Goal: Use online tool/utility: Utilize a website feature to perform a specific function

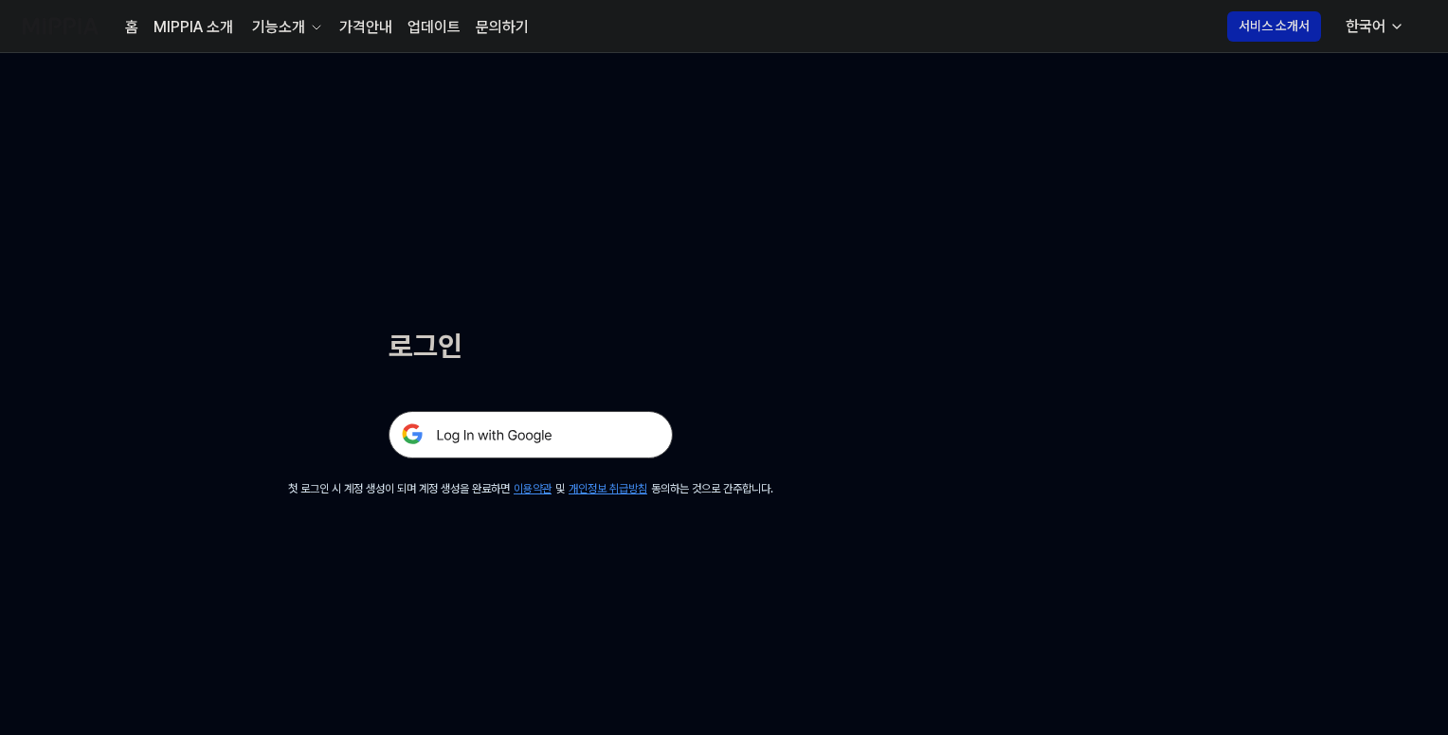
click at [538, 437] on img at bounding box center [531, 434] width 284 height 47
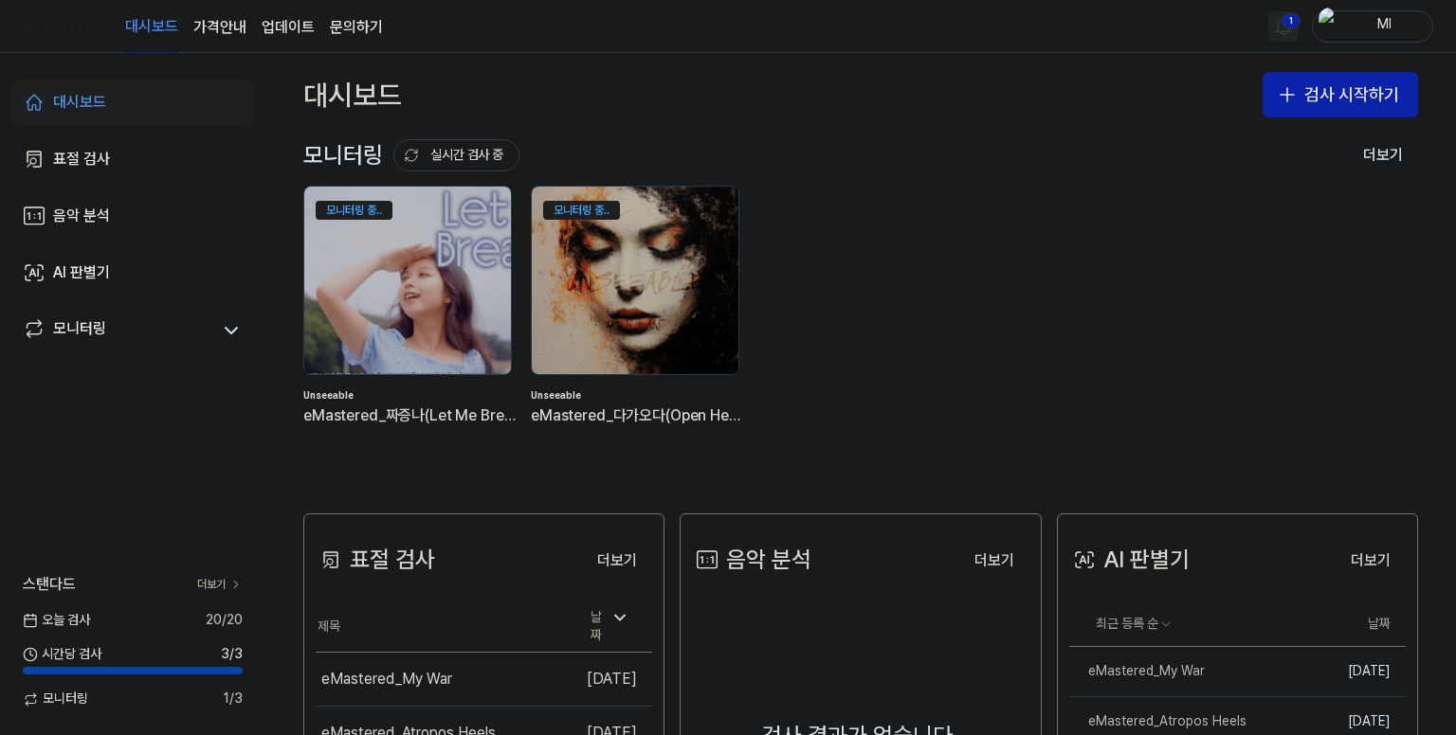
click at [1281, 23] on html "대시보드 가격안내 업데이트 문의하기 1 Ml 대시보드 표절 검사 음악 분석 AI 판별기 모니터링 스탠다드 더보기 오늘 검사 20 / 20 시간…" at bounding box center [728, 367] width 1456 height 735
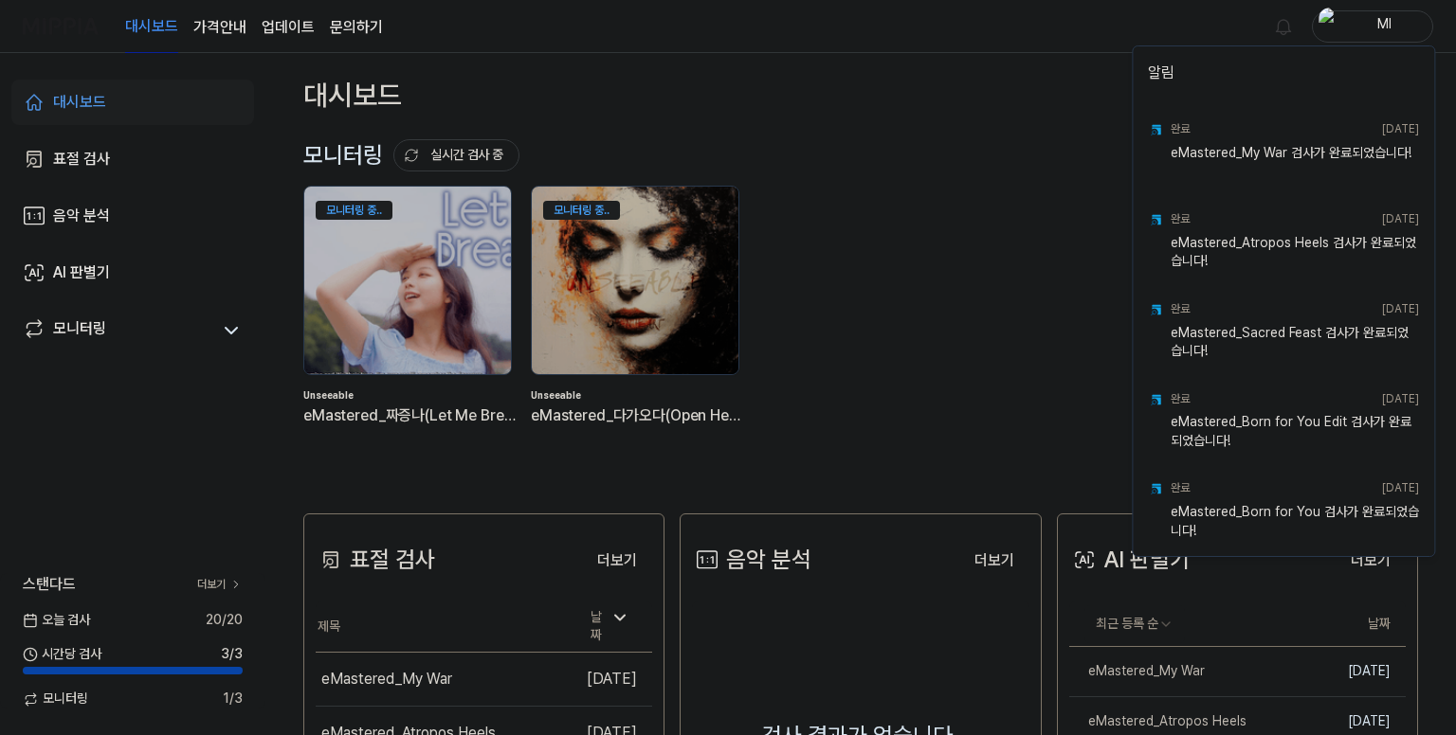
click at [1068, 30] on html "대시보드 가격안내 업데이트 문의하기 Ml 대시보드 표절 검사 음악 분석 AI 판별기 모니터링 스탠다드 더보기 오늘 검사 20 / 20 시간당 …" at bounding box center [728, 367] width 1456 height 735
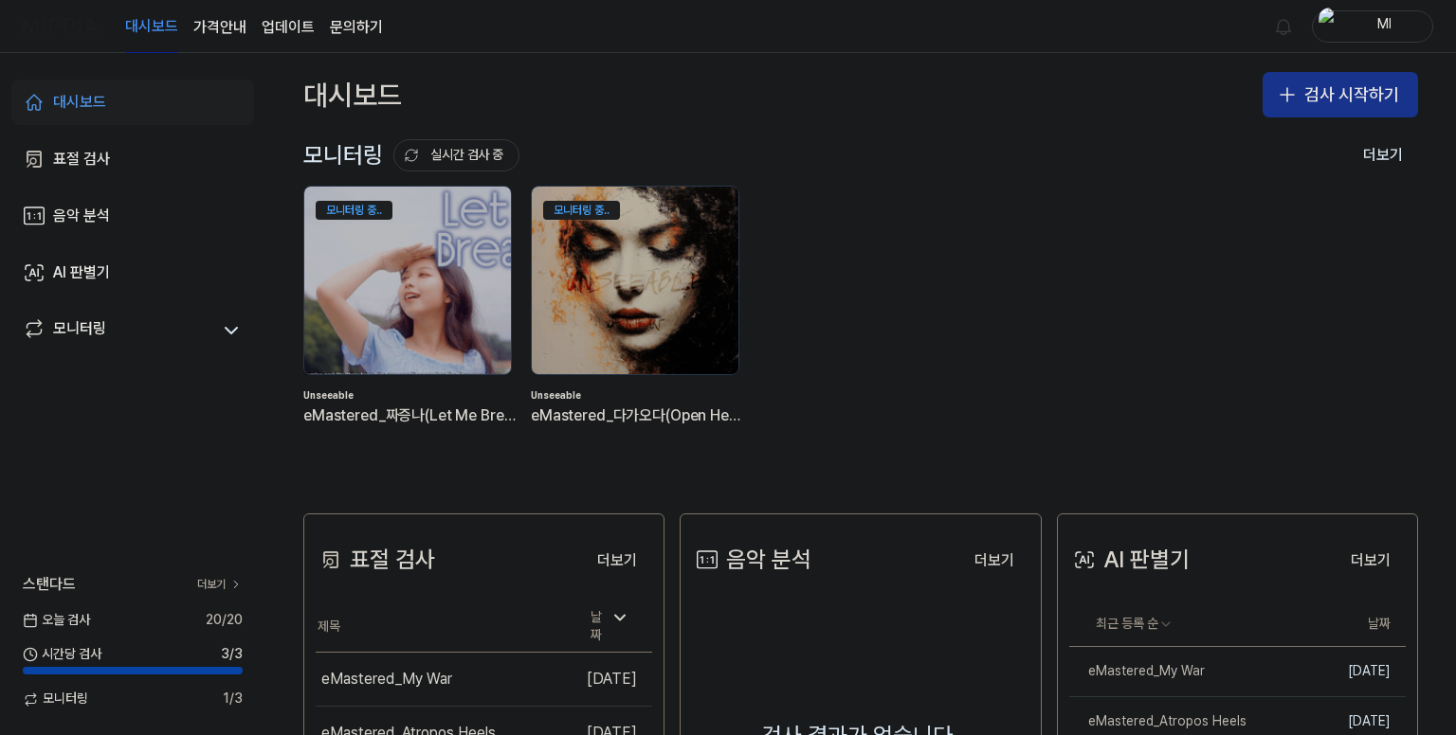
click at [1321, 92] on button "검사 시작하기" at bounding box center [1339, 94] width 155 height 45
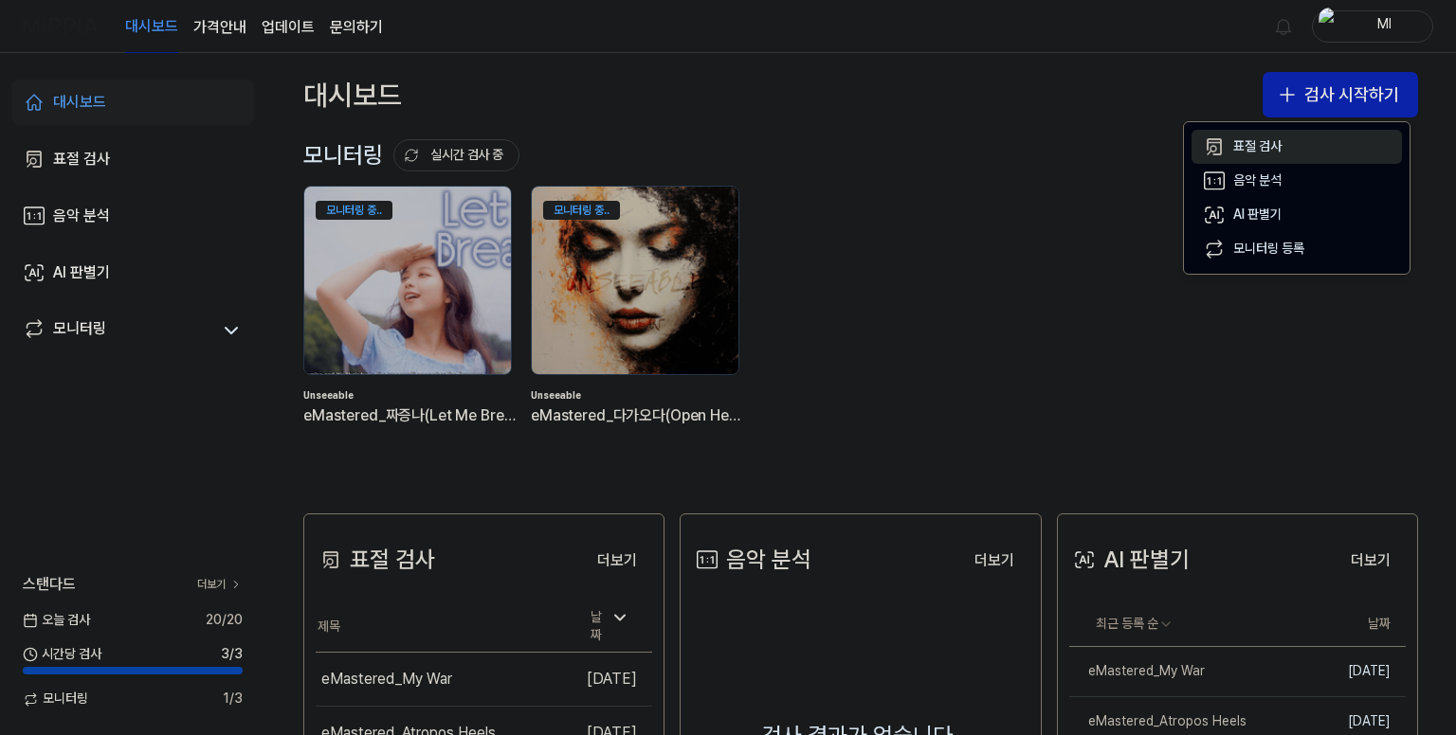
click at [1257, 143] on div "표절 검사" at bounding box center [1257, 146] width 48 height 19
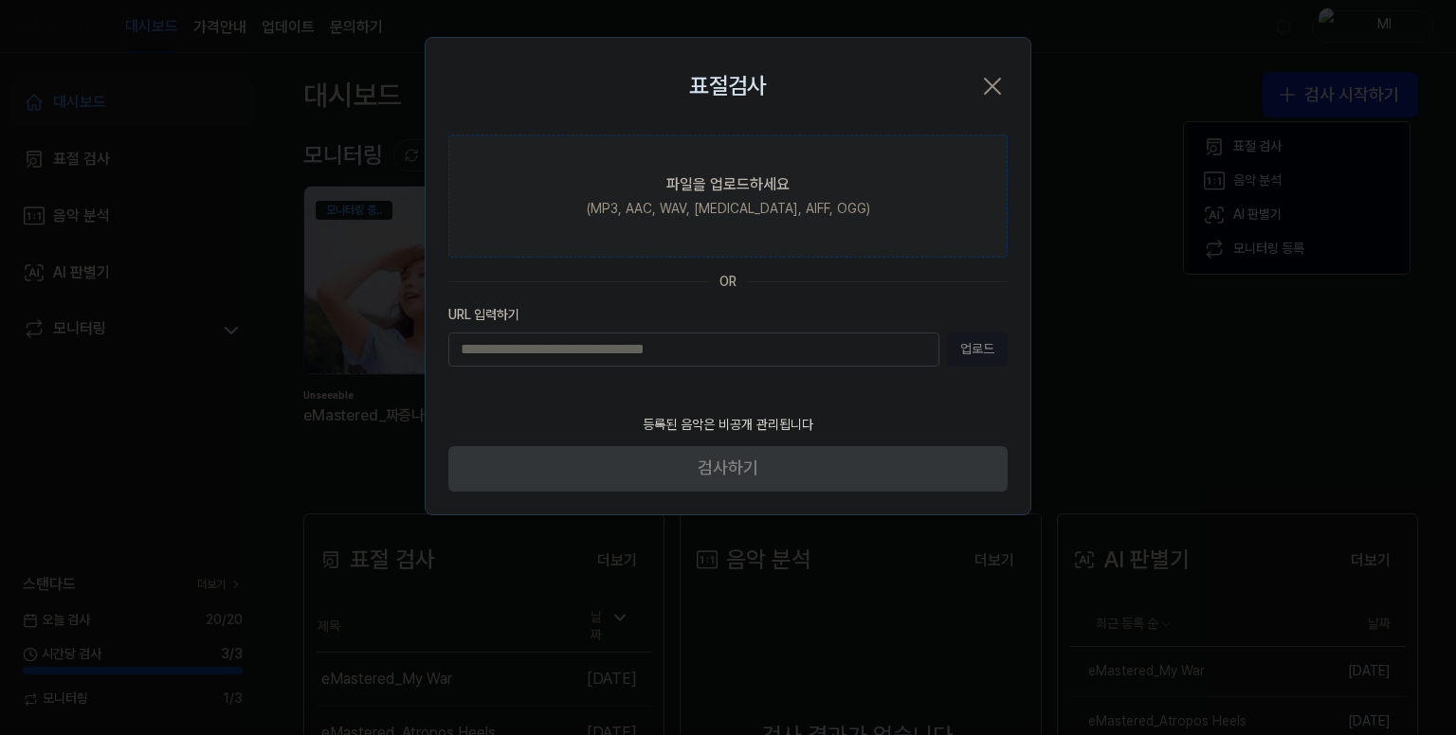
click at [680, 185] on div "파일을 업로드하세요" at bounding box center [727, 184] width 123 height 23
click at [0, 0] on input "파일을 업로드하세요 (MP3, AAC, WAV, FLAC, AIFF, OGG)" at bounding box center [0, 0] width 0 height 0
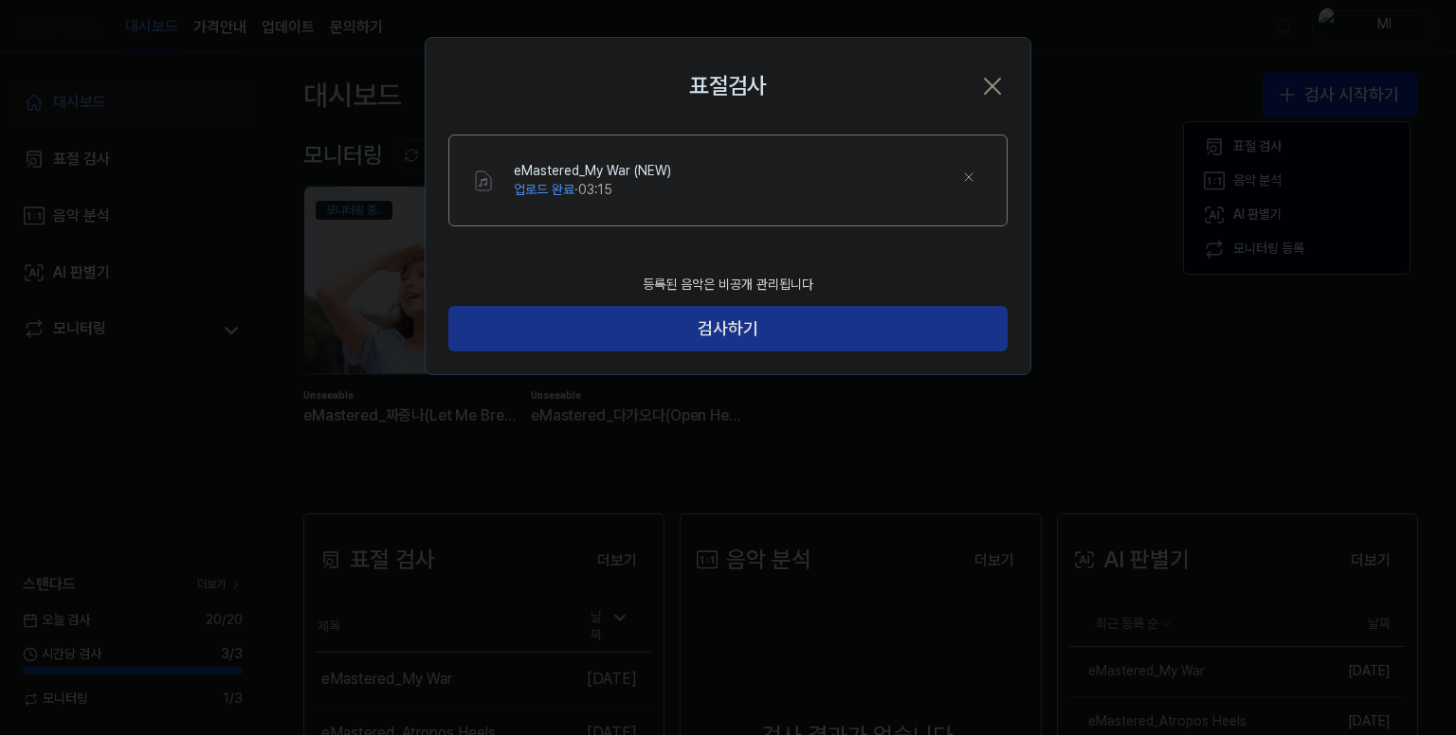
click at [734, 321] on button "검사하기" at bounding box center [727, 328] width 559 height 45
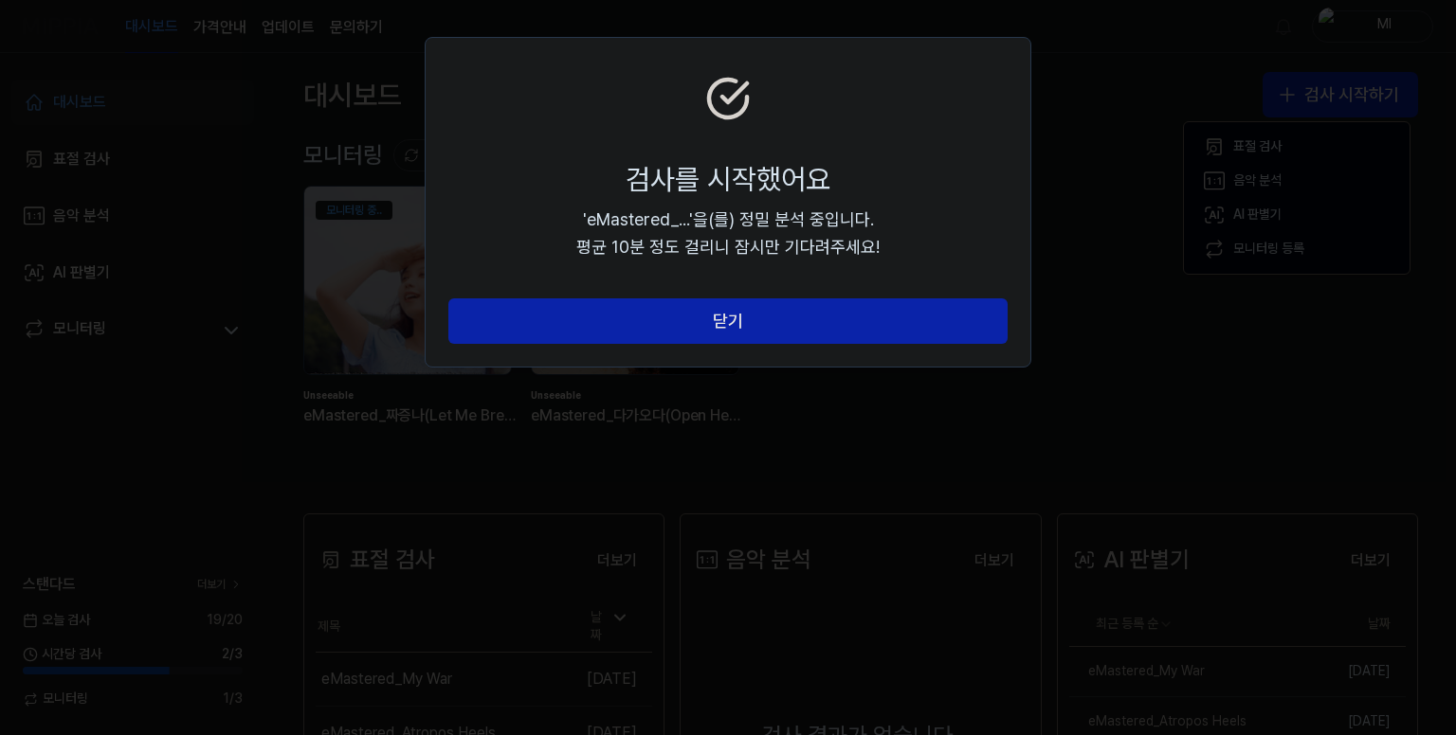
drag, startPoint x: 743, startPoint y: 320, endPoint x: 833, endPoint y: 347, distance: 93.9
click at [747, 319] on button "닫기" at bounding box center [727, 321] width 559 height 45
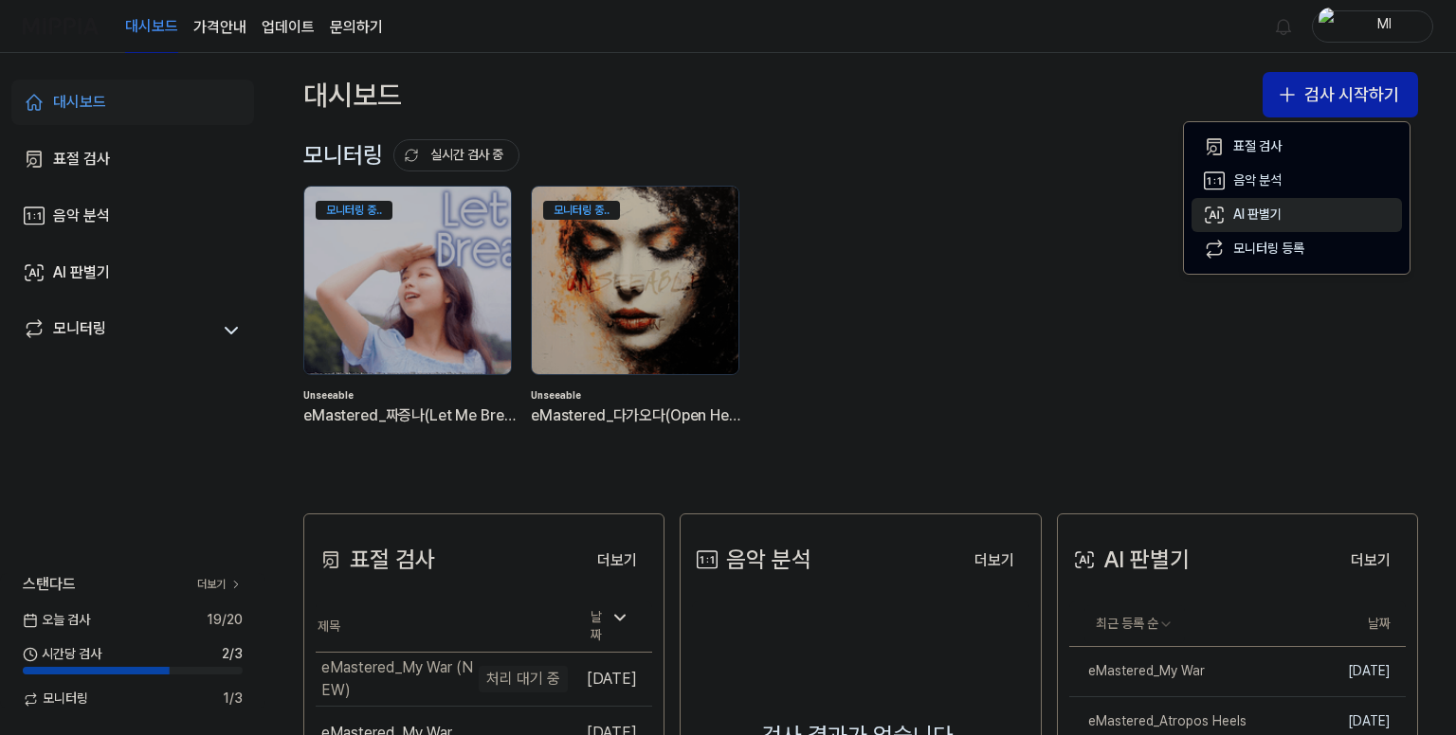
click at [1255, 215] on div "AI 판별기" at bounding box center [1257, 215] width 48 height 19
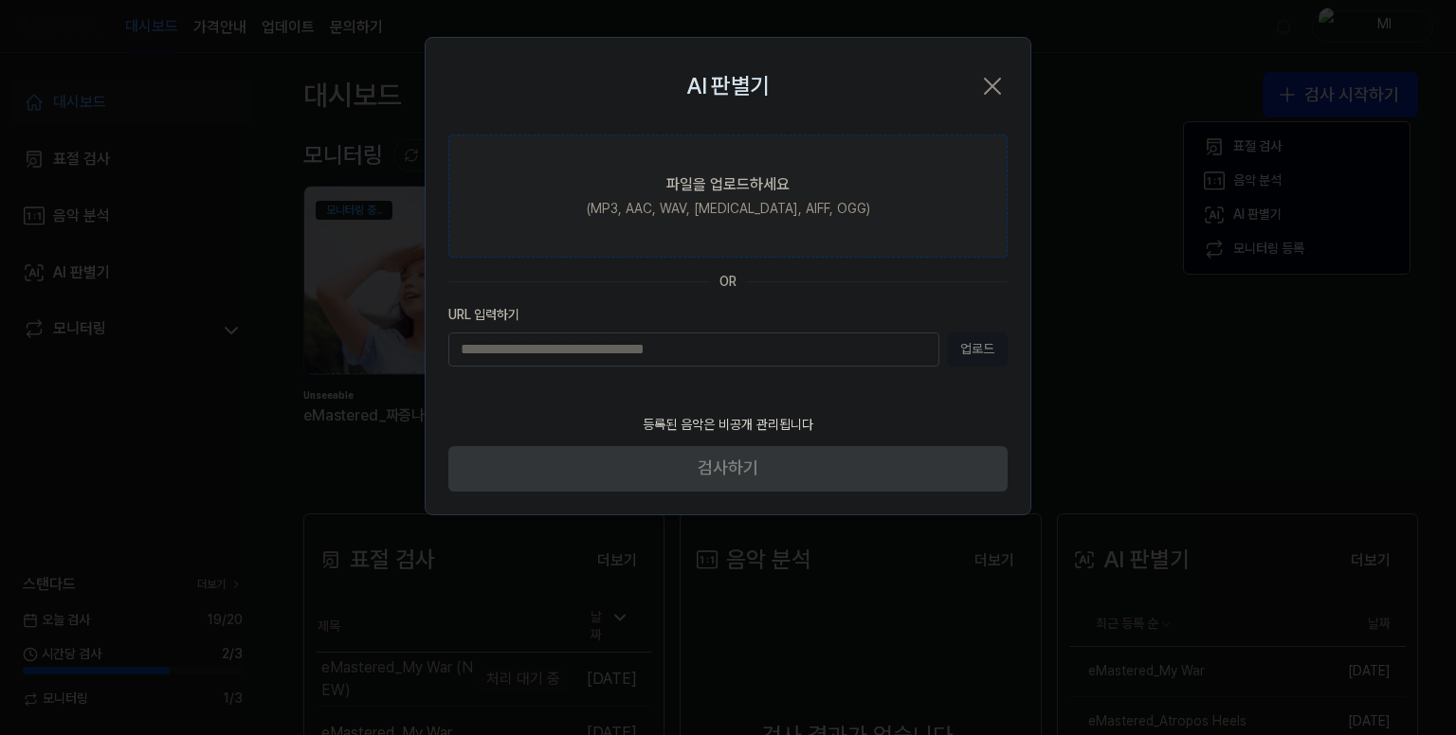
click at [752, 196] on label "파일을 업로드하세요 (MP3, AAC, WAV, FLAC, AIFF, OGG)" at bounding box center [727, 196] width 559 height 123
click at [0, 0] on input "파일을 업로드하세요 (MP3, AAC, WAV, FLAC, AIFF, OGG)" at bounding box center [0, 0] width 0 height 0
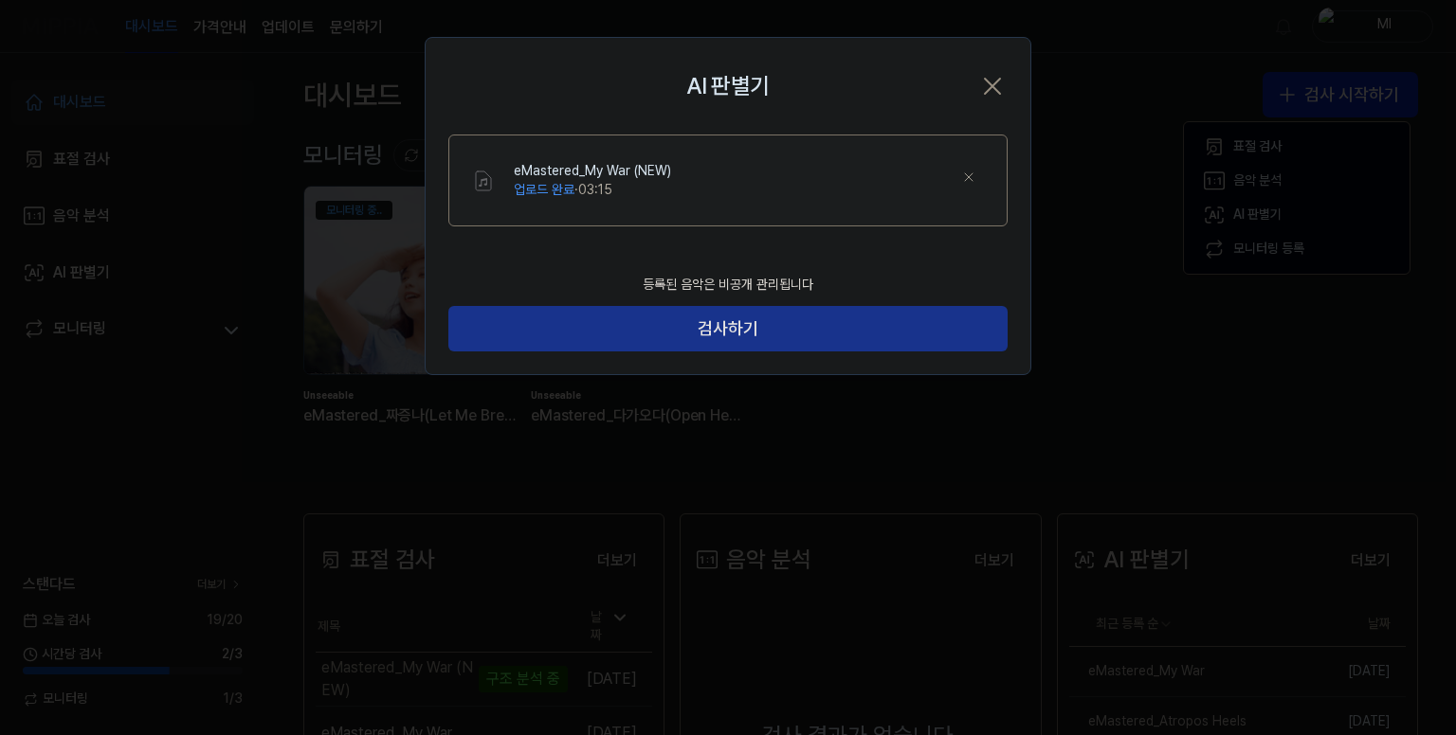
click at [732, 331] on button "검사하기" at bounding box center [727, 328] width 559 height 45
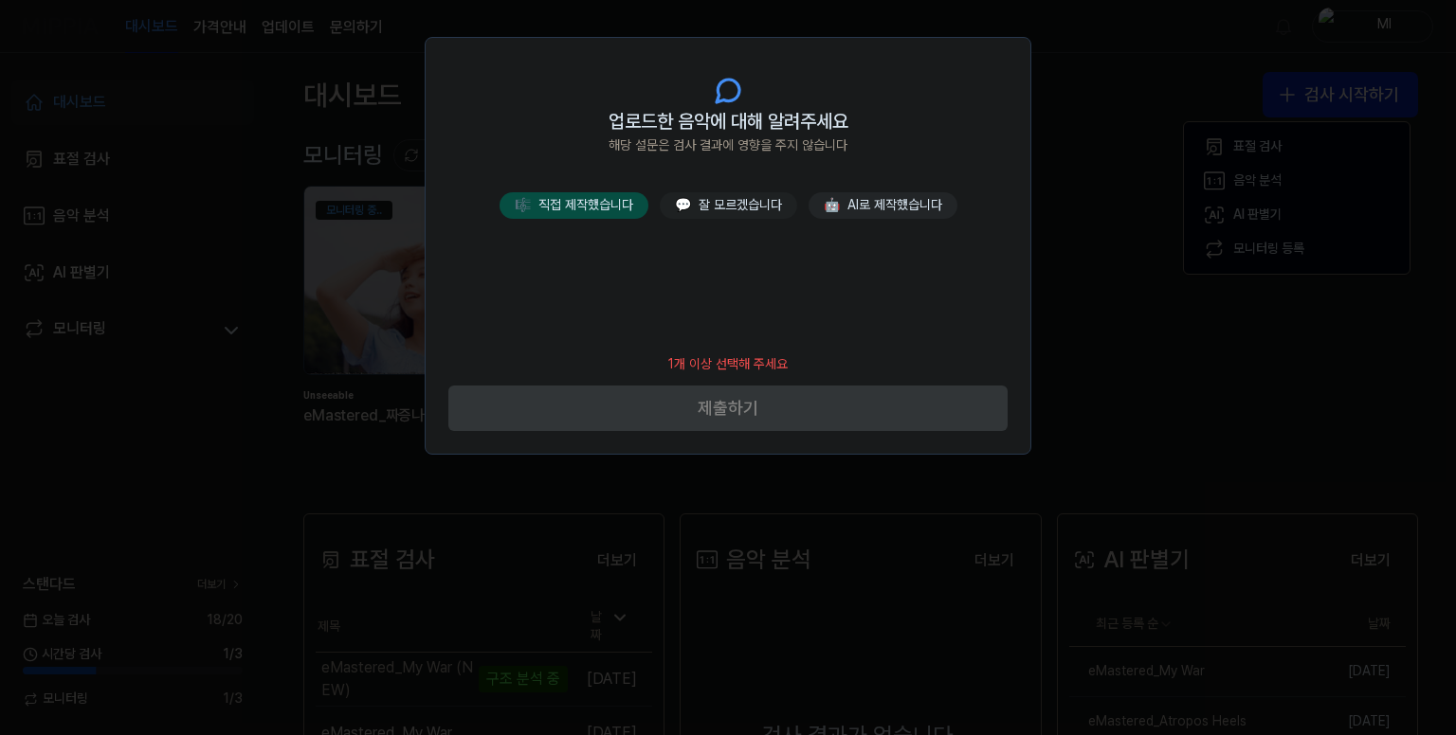
click at [605, 209] on button "🎼 직접 제작했습니다" at bounding box center [573, 205] width 149 height 27
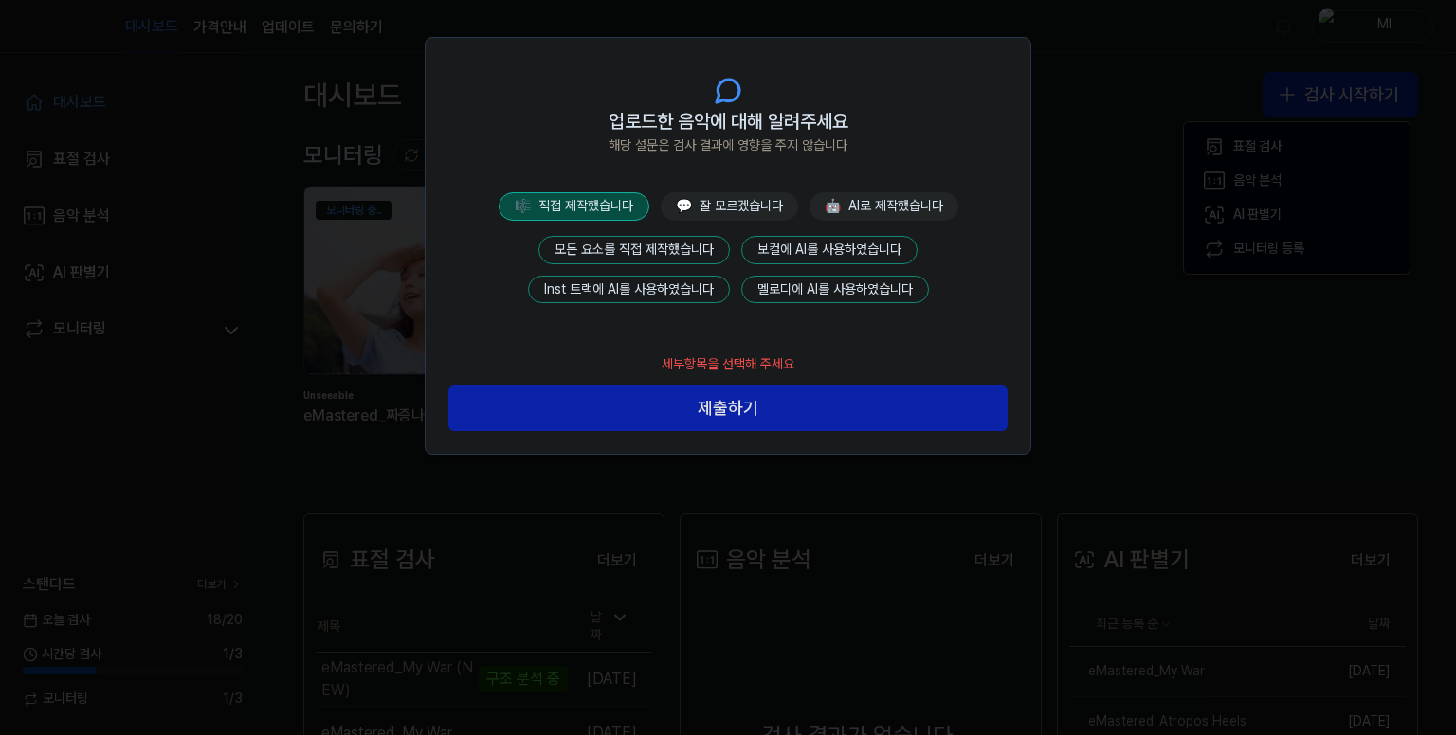
click at [659, 245] on button "모든 요소를 직접 제작했습니다" at bounding box center [633, 250] width 191 height 28
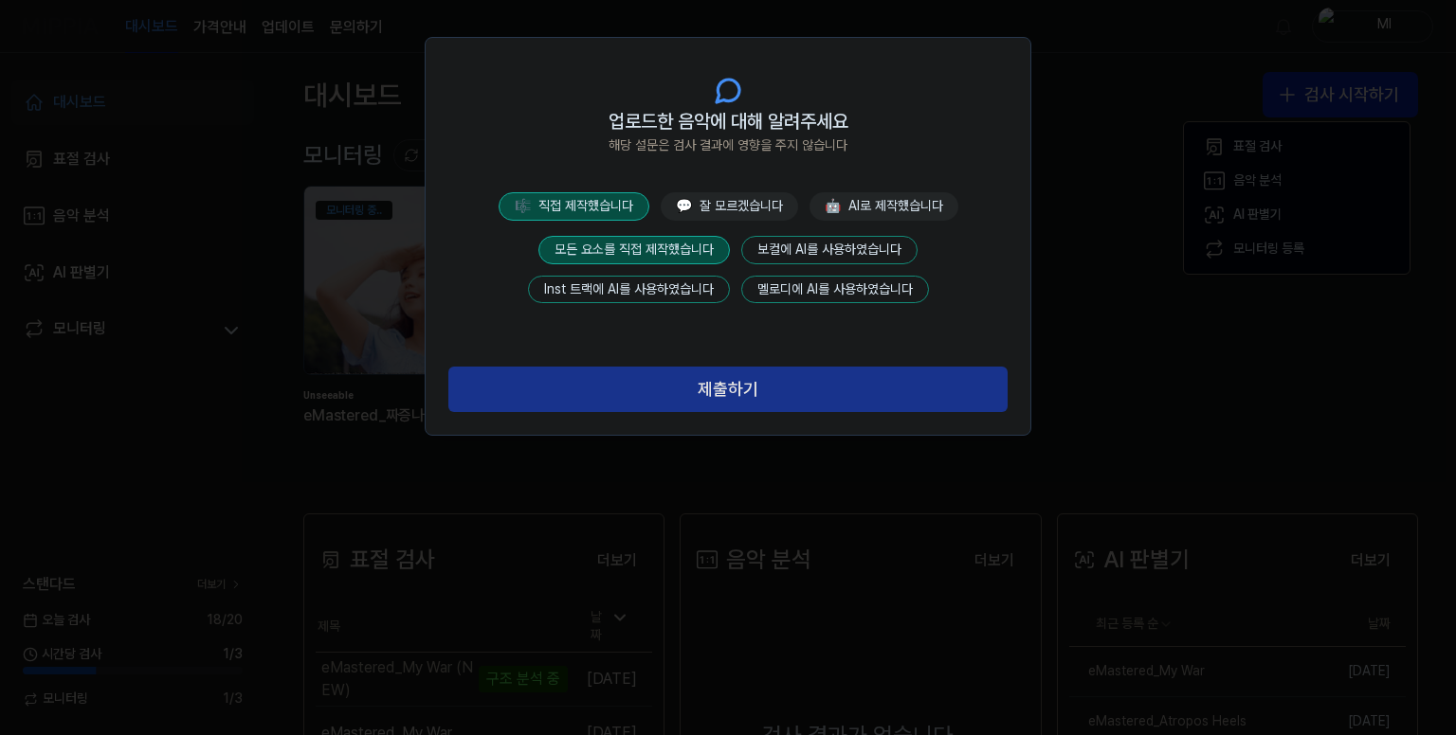
click at [742, 389] on button "제출하기" at bounding box center [727, 389] width 559 height 45
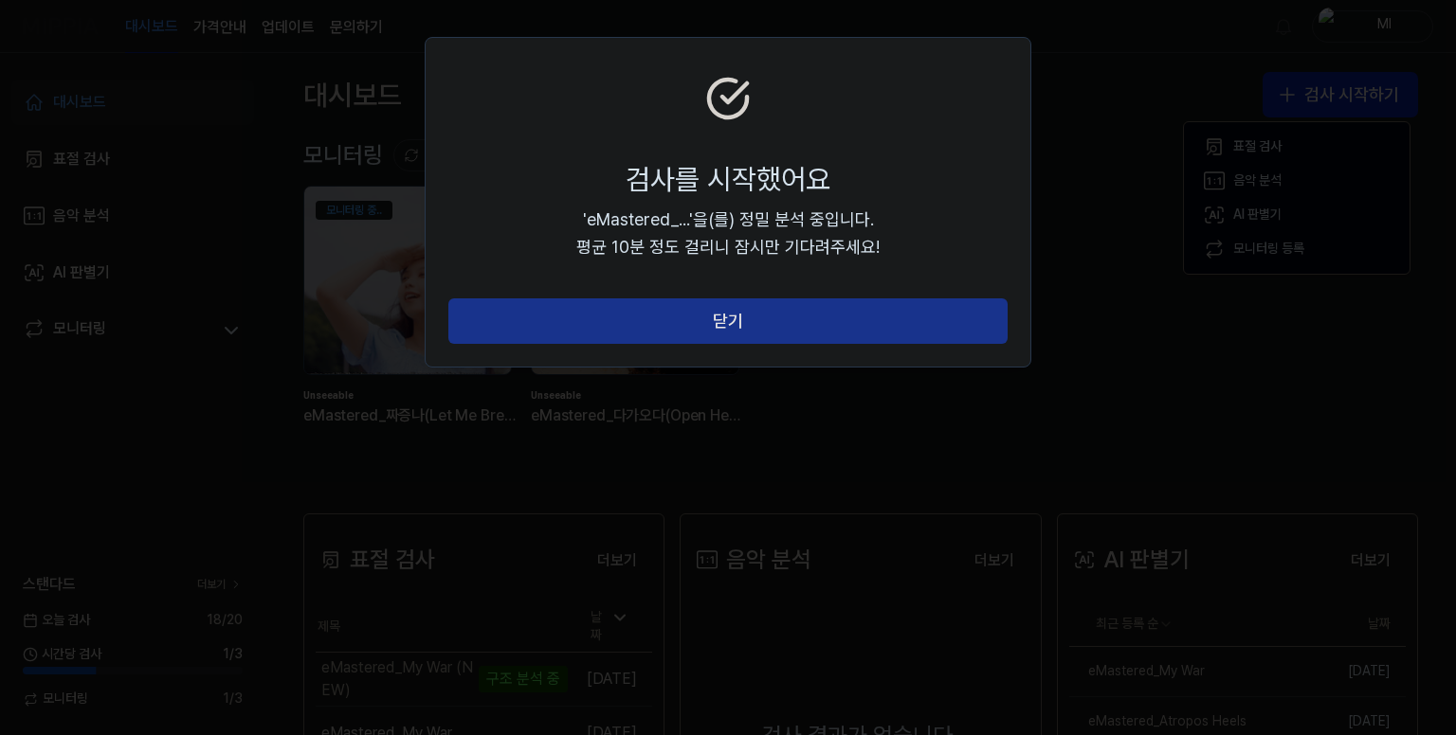
click at [748, 330] on button "닫기" at bounding box center [727, 321] width 559 height 45
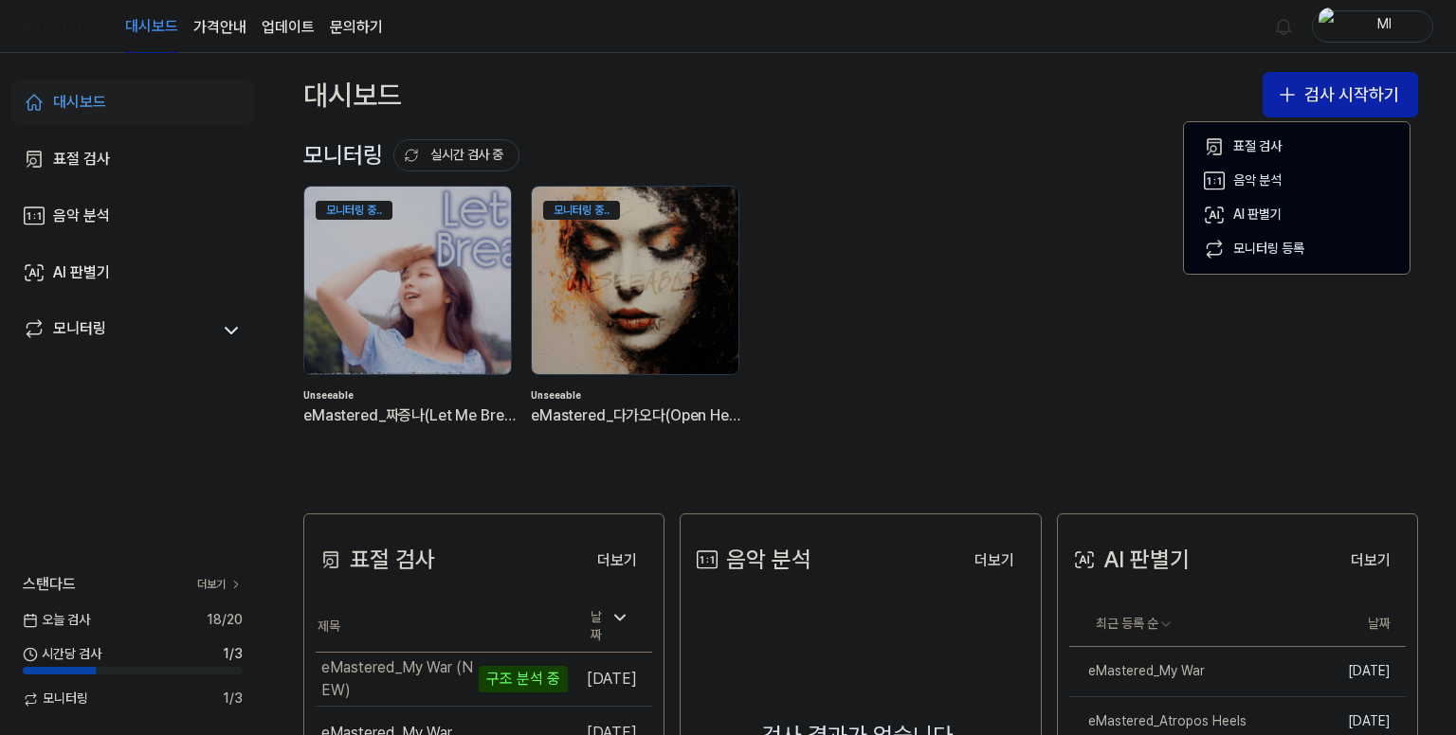
click at [1081, 25] on div "대시보드 가격안내 업데이트 문의하기 Ml" at bounding box center [728, 26] width 1410 height 52
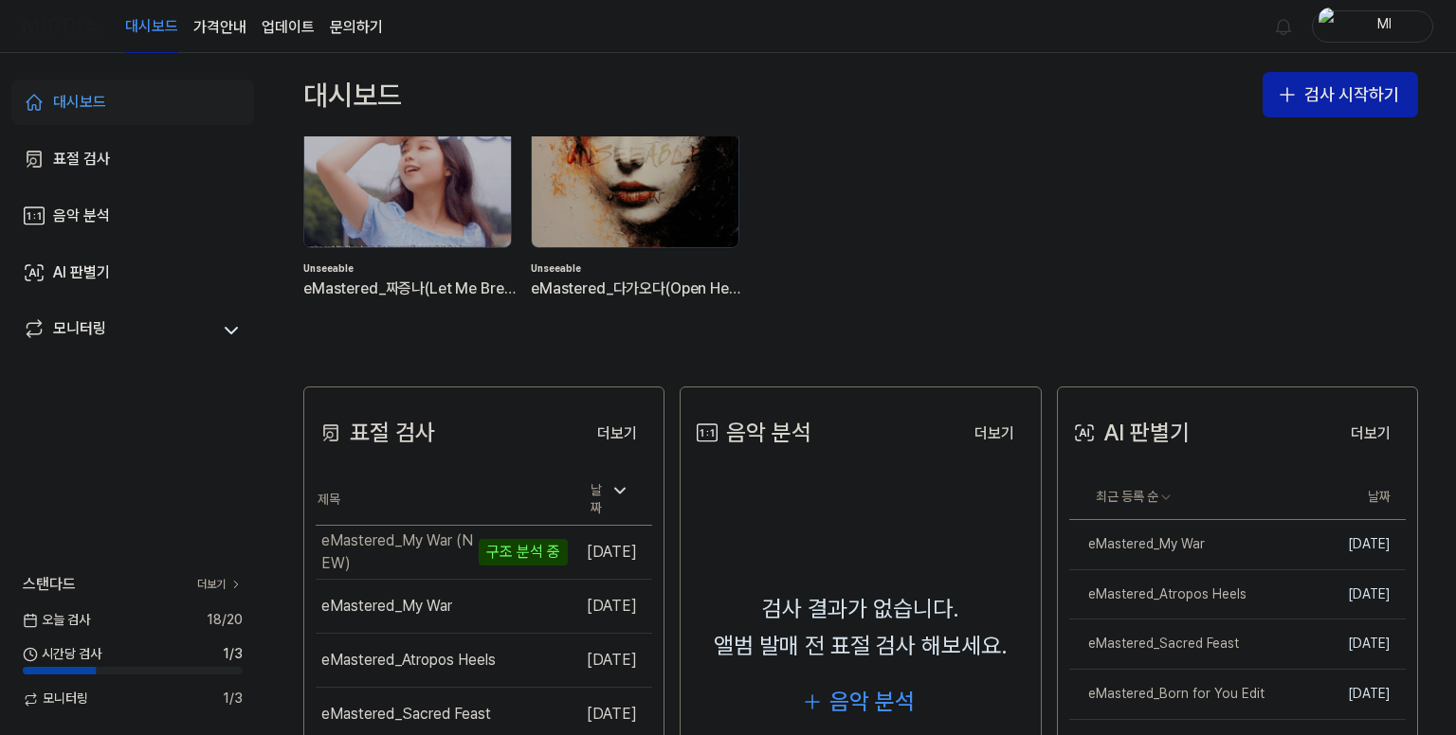
scroll to position [379, 0]
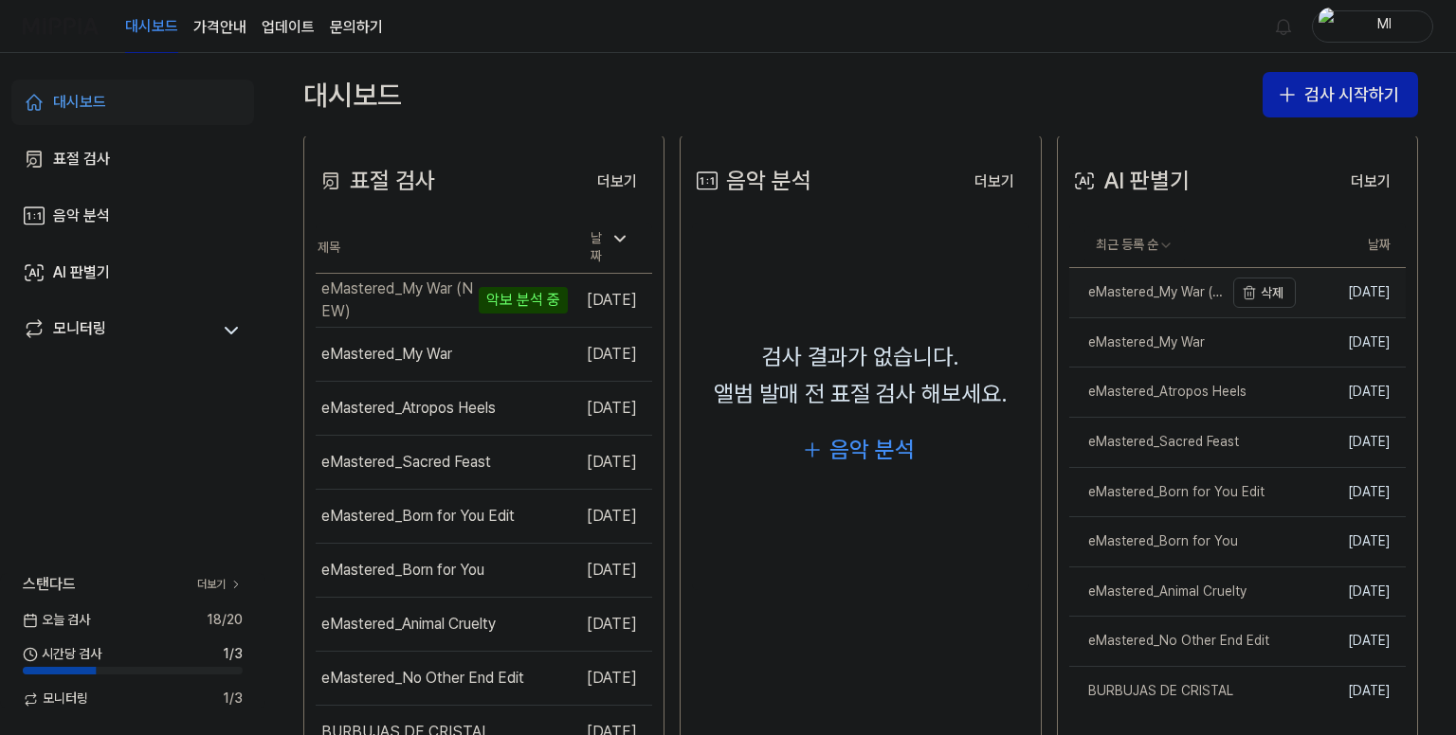
click at [1118, 285] on div "eMastered_My War (NEW)" at bounding box center [1146, 292] width 154 height 19
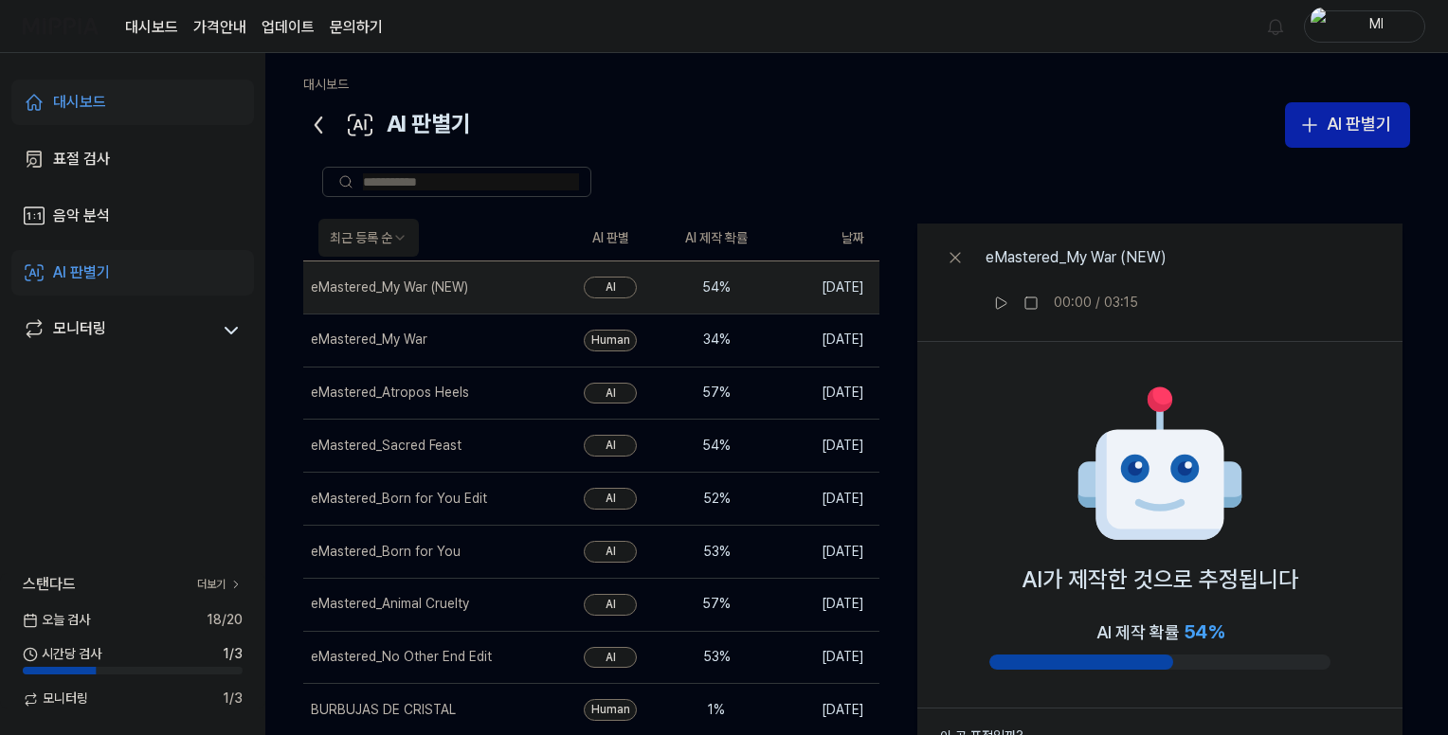
click at [315, 119] on icon at bounding box center [318, 125] width 30 height 30
